Goal: Task Accomplishment & Management: Complete application form

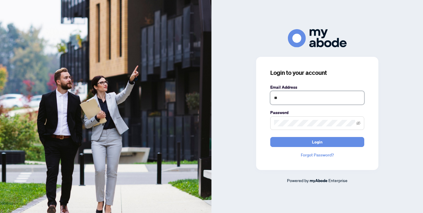
click at [286, 100] on input "**" at bounding box center [317, 98] width 94 height 14
type input "*"
click at [308, 97] on input "text" at bounding box center [317, 98] width 94 height 14
click at [388, 96] on div "Login to your account Email Address Password Login Forgot Password? Powered by …" at bounding box center [318, 106] width 212 height 154
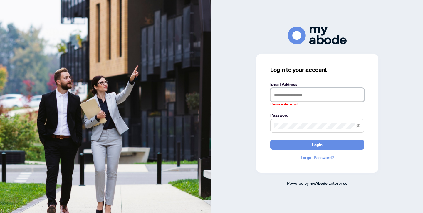
click at [293, 94] on input "text" at bounding box center [317, 95] width 94 height 14
type input "**********"
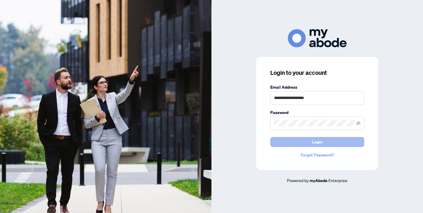
click at [311, 141] on button "Login" at bounding box center [317, 142] width 94 height 10
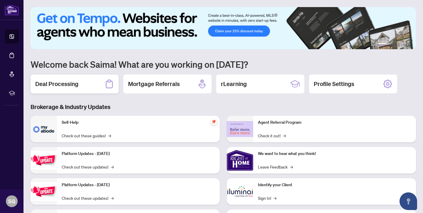
click at [65, 88] on div "Deal Processing" at bounding box center [75, 83] width 88 height 19
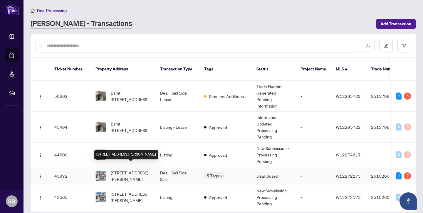
click at [139, 169] on span "[STREET_ADDRESS][PERSON_NAME]" at bounding box center [131, 175] width 40 height 13
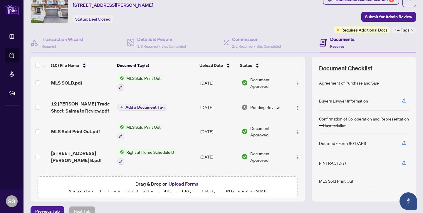
scroll to position [53, 0]
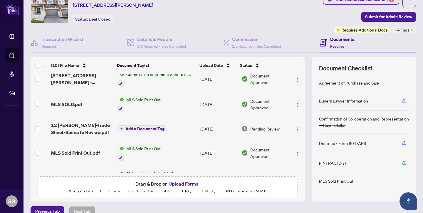
click at [144, 126] on span "Add a Document Tag" at bounding box center [145, 128] width 39 height 4
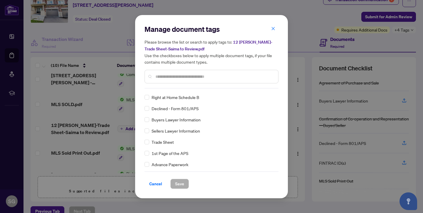
scroll to position [0, 0]
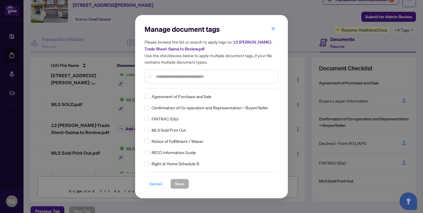
click at [156, 185] on span "Cancel" at bounding box center [155, 183] width 13 height 9
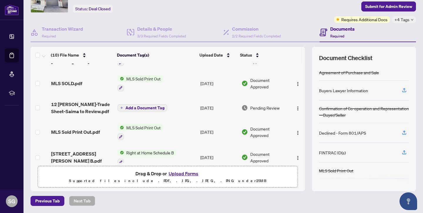
scroll to position [77, 0]
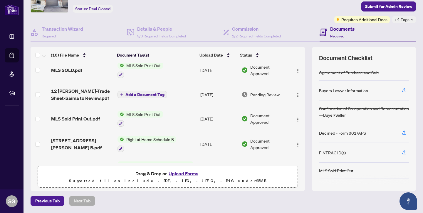
click at [260, 94] on span "Pending Review" at bounding box center [264, 94] width 29 height 6
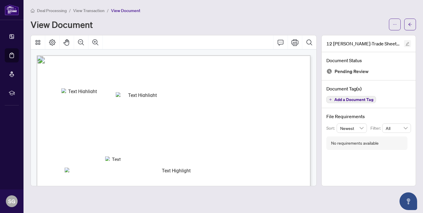
click at [407, 45] on icon "edit" at bounding box center [408, 44] width 4 height 4
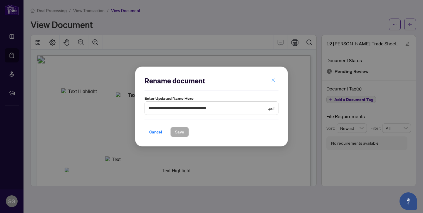
click at [276, 81] on button "button" at bounding box center [274, 80] width 12 height 10
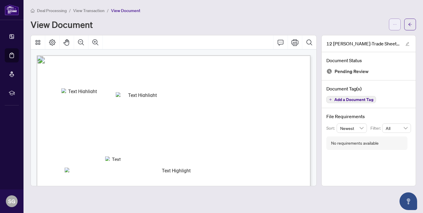
click at [393, 27] on span "button" at bounding box center [395, 24] width 4 height 9
click at [352, 21] on div "View Document" at bounding box center [208, 24] width 355 height 9
click at [410, 44] on button "button" at bounding box center [407, 43] width 7 height 7
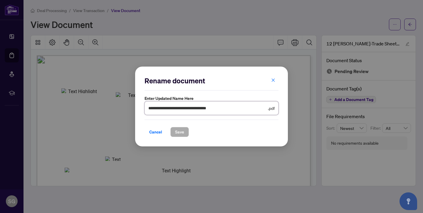
click at [241, 110] on input "**********" at bounding box center [207, 108] width 118 height 6
click at [274, 81] on icon "close" at bounding box center [273, 80] width 3 height 3
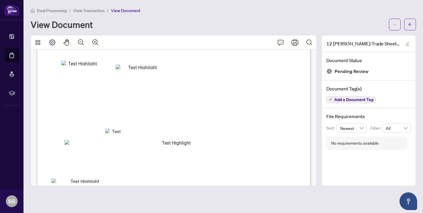
scroll to position [29, 0]
click at [398, 29] on button "button" at bounding box center [395, 25] width 12 height 12
click at [385, 20] on div "View Document" at bounding box center [208, 24] width 355 height 9
click at [409, 44] on icon "edit" at bounding box center [408, 44] width 4 height 4
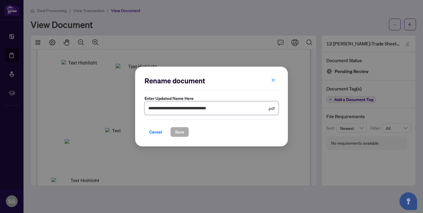
click at [249, 109] on input "**********" at bounding box center [207, 108] width 118 height 6
click at [275, 81] on icon "close" at bounding box center [273, 80] width 4 height 4
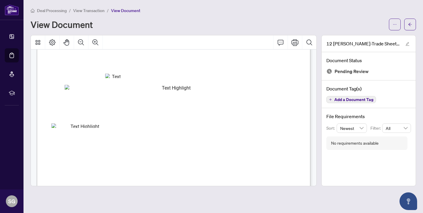
scroll to position [0, 0]
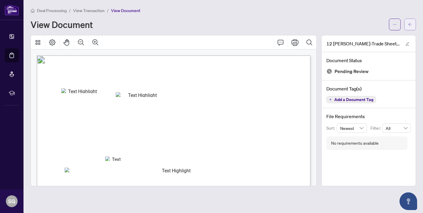
click at [407, 28] on button "button" at bounding box center [411, 25] width 12 height 12
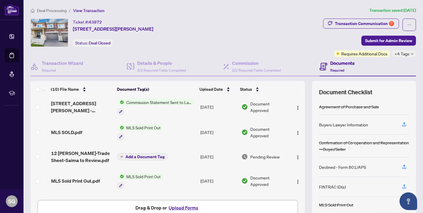
scroll to position [48, 0]
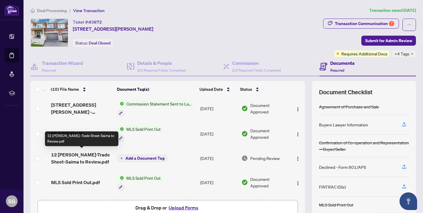
click at [93, 159] on span "12 [PERSON_NAME]-Trade Sheet-Saima to Review.pdf" at bounding box center [82, 158] width 62 height 14
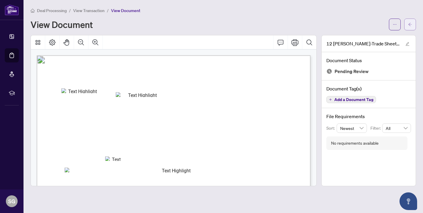
click at [409, 28] on span "button" at bounding box center [410, 24] width 4 height 9
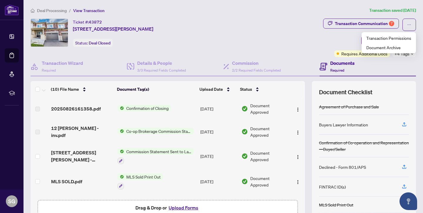
click at [298, 39] on div "Ticket #: 43872 [STREET_ADDRESS][PERSON_NAME] Status: Deal Closed" at bounding box center [176, 33] width 290 height 28
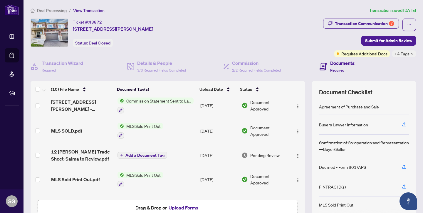
scroll to position [49, 0]
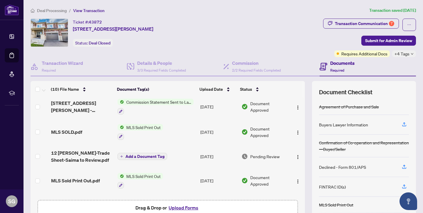
click at [142, 156] on span "Add a Document Tag" at bounding box center [145, 156] width 39 height 4
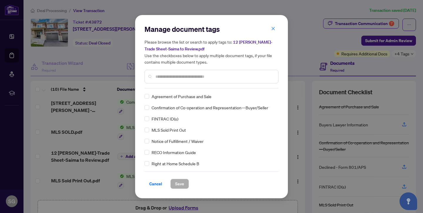
scroll to position [0, 0]
click at [275, 29] on icon "close" at bounding box center [273, 28] width 4 height 4
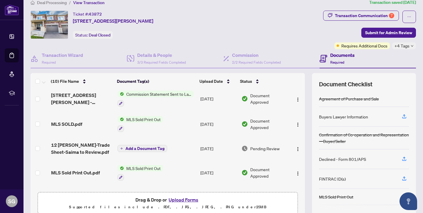
scroll to position [9, 0]
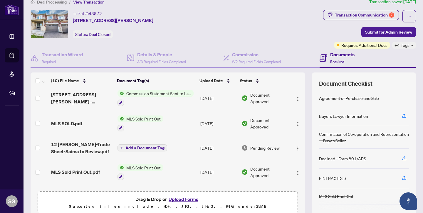
click at [138, 147] on span "Add a Document Tag" at bounding box center [145, 148] width 39 height 4
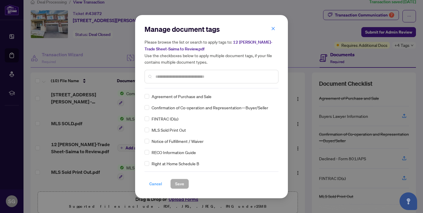
click at [159, 188] on span "Cancel" at bounding box center [155, 183] width 13 height 9
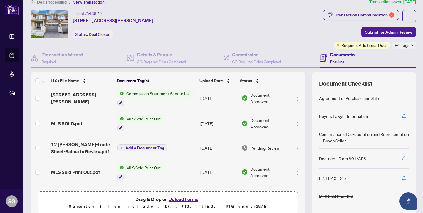
click at [266, 147] on span "Pending Review" at bounding box center [264, 147] width 29 height 6
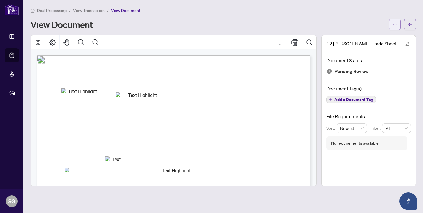
click at [396, 23] on icon "ellipsis" at bounding box center [395, 24] width 4 height 4
click at [367, 38] on span "Download" at bounding box center [374, 37] width 45 height 6
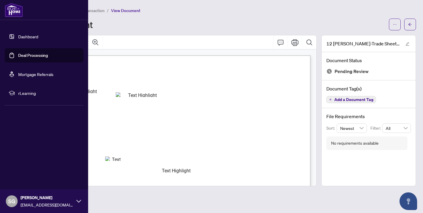
click at [29, 36] on link "Dashboard" at bounding box center [28, 36] width 20 height 5
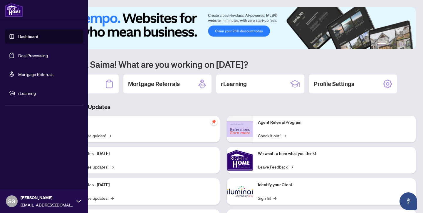
click at [36, 57] on link "Deal Processing" at bounding box center [33, 55] width 30 height 5
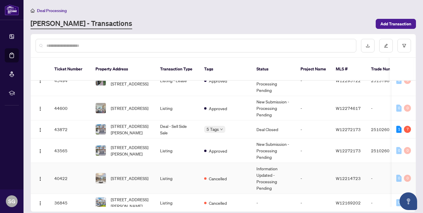
scroll to position [28, 0]
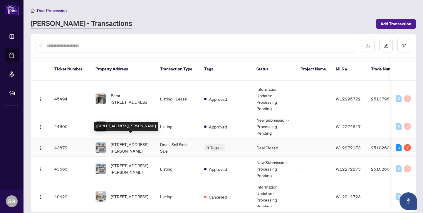
click at [140, 141] on span "[STREET_ADDRESS][PERSON_NAME]" at bounding box center [131, 147] width 40 height 13
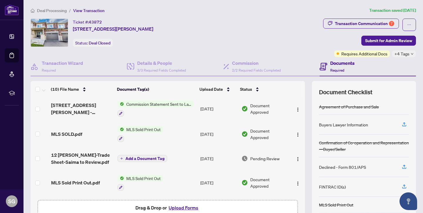
scroll to position [34, 0]
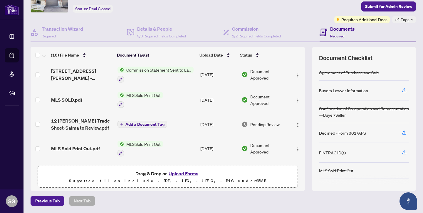
click at [193, 175] on button "Upload Forms" at bounding box center [183, 173] width 33 height 8
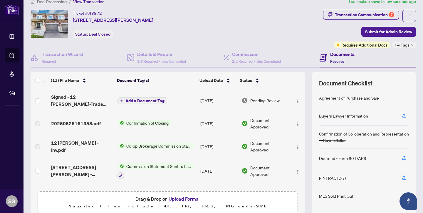
scroll to position [0, 0]
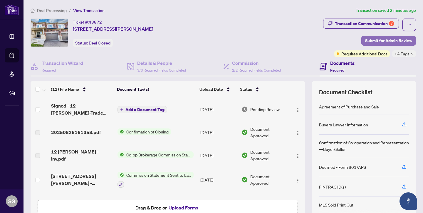
click at [382, 42] on span "Submit for Admin Review" at bounding box center [388, 40] width 47 height 9
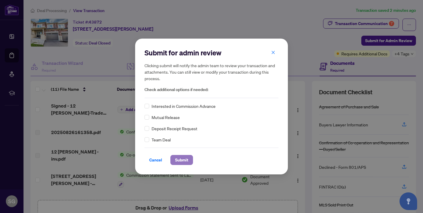
click at [182, 161] on span "Submit" at bounding box center [181, 159] width 13 height 9
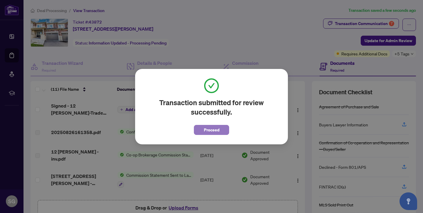
click at [214, 130] on span "Proceed" at bounding box center [212, 129] width 16 height 9
